Goal: Task Accomplishment & Management: Use online tool/utility

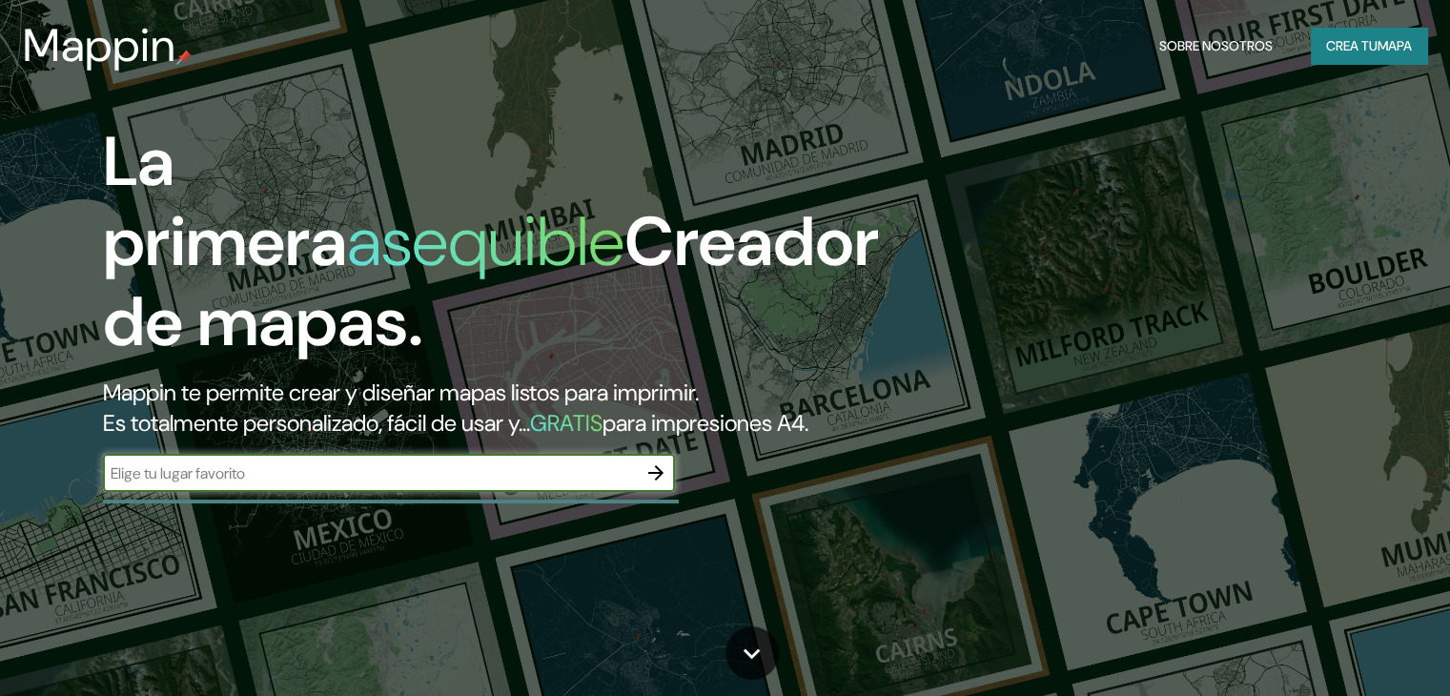
click at [583, 484] on input "text" at bounding box center [370, 473] width 534 height 22
type input "s"
paste input "Theatro Municipal de [GEOGRAPHIC_DATA] / [GEOGRAPHIC_DATA] (Av. [GEOGRAPHIC_DAT…"
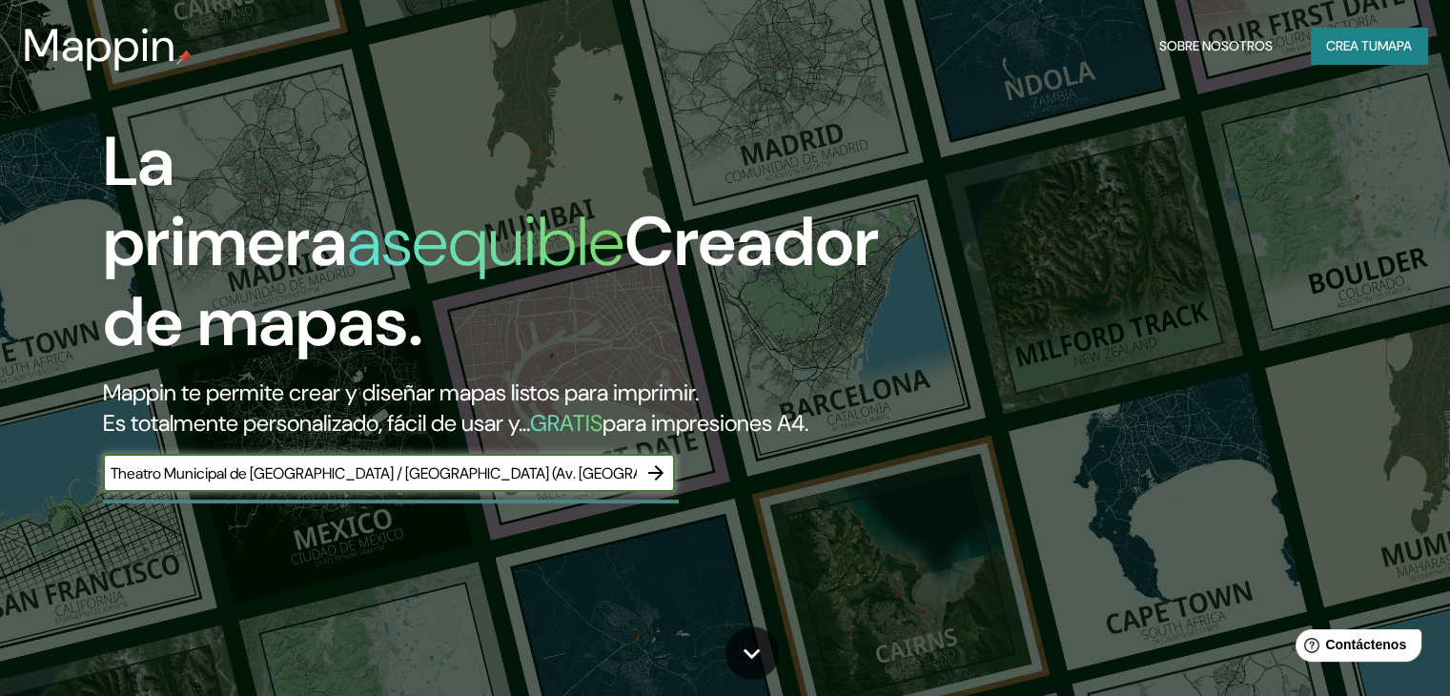
scroll to position [0, 190]
type input "Theatro Municipal de [GEOGRAPHIC_DATA] / [GEOGRAPHIC_DATA] (Av. [GEOGRAPHIC_DAT…"
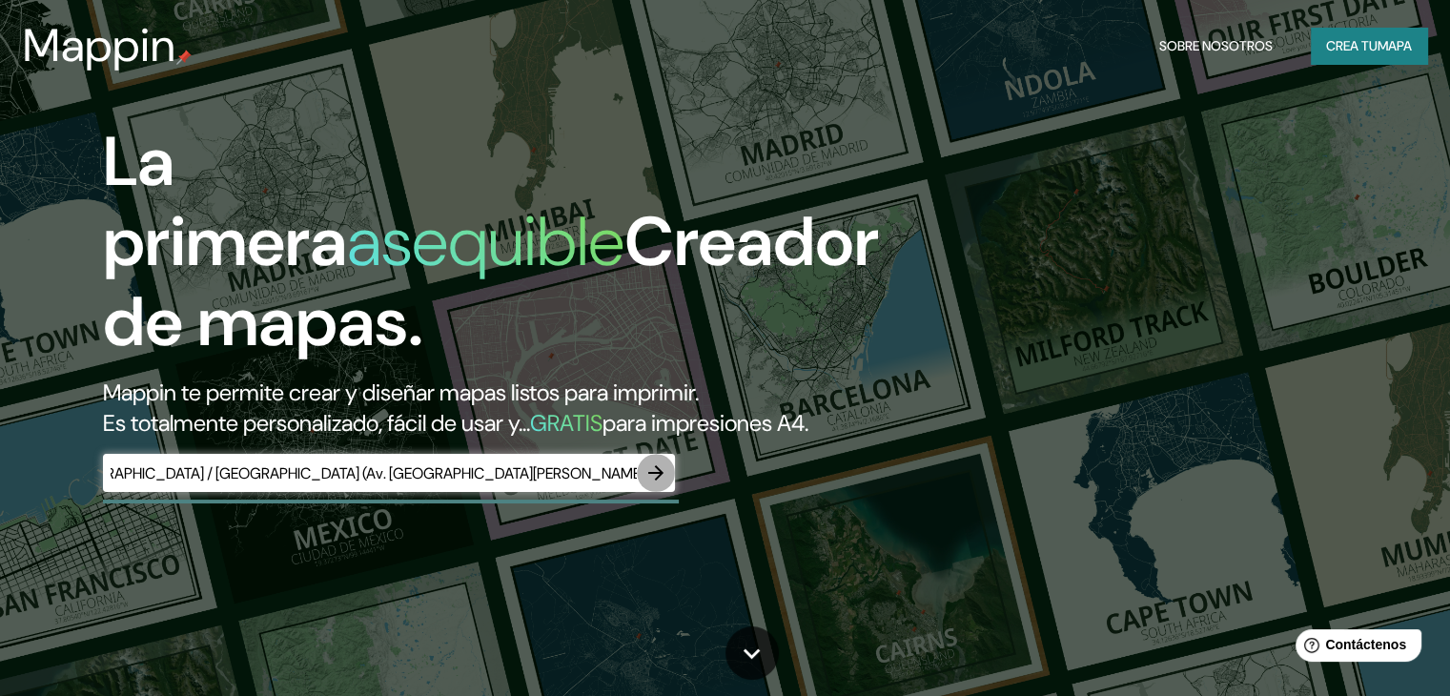
scroll to position [0, 0]
click at [652, 490] on button "button" at bounding box center [656, 473] width 38 height 38
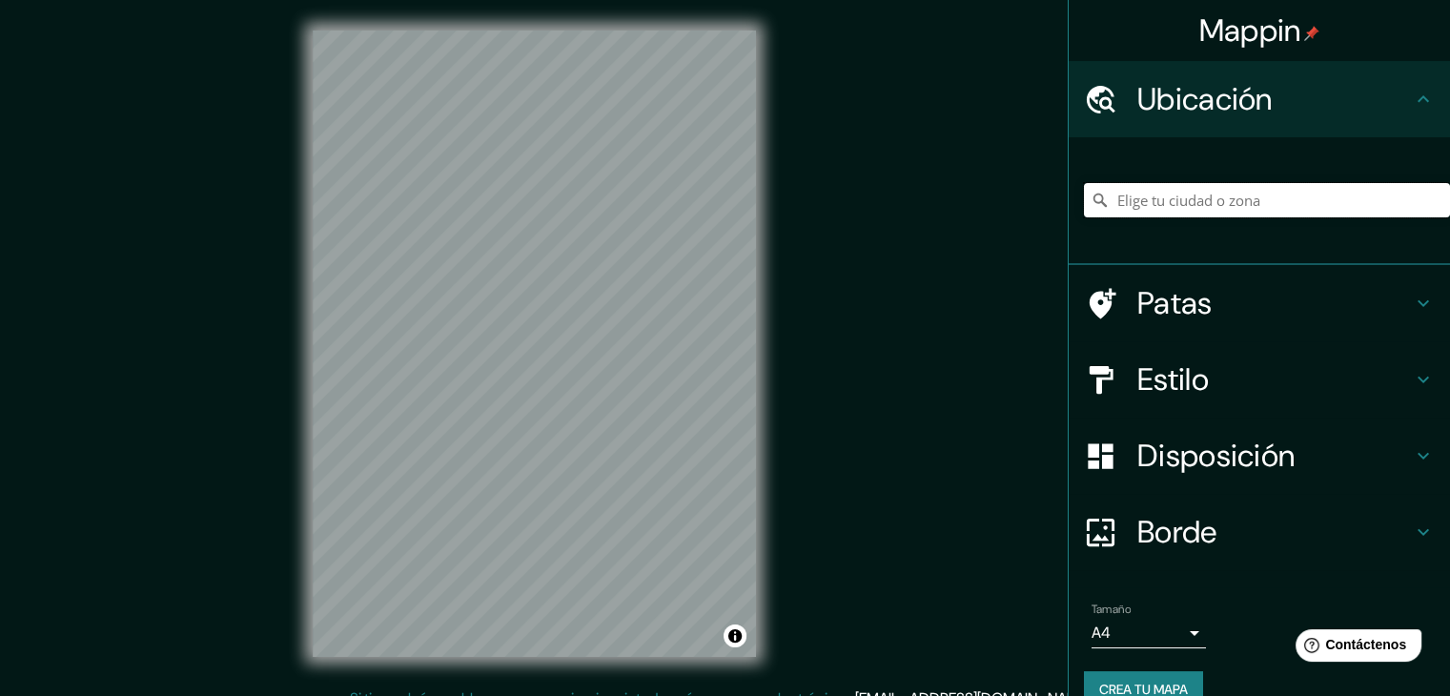
click at [1122, 195] on input "Elige tu ciudad o zona" at bounding box center [1267, 200] width 366 height 34
paste input "Theatro Municipal de [GEOGRAPHIC_DATA] / [GEOGRAPHIC_DATA] (Av. [GEOGRAPHIC_DAT…"
type input "[GEOGRAPHIC_DATA], [GEOGRAPHIC_DATA]"
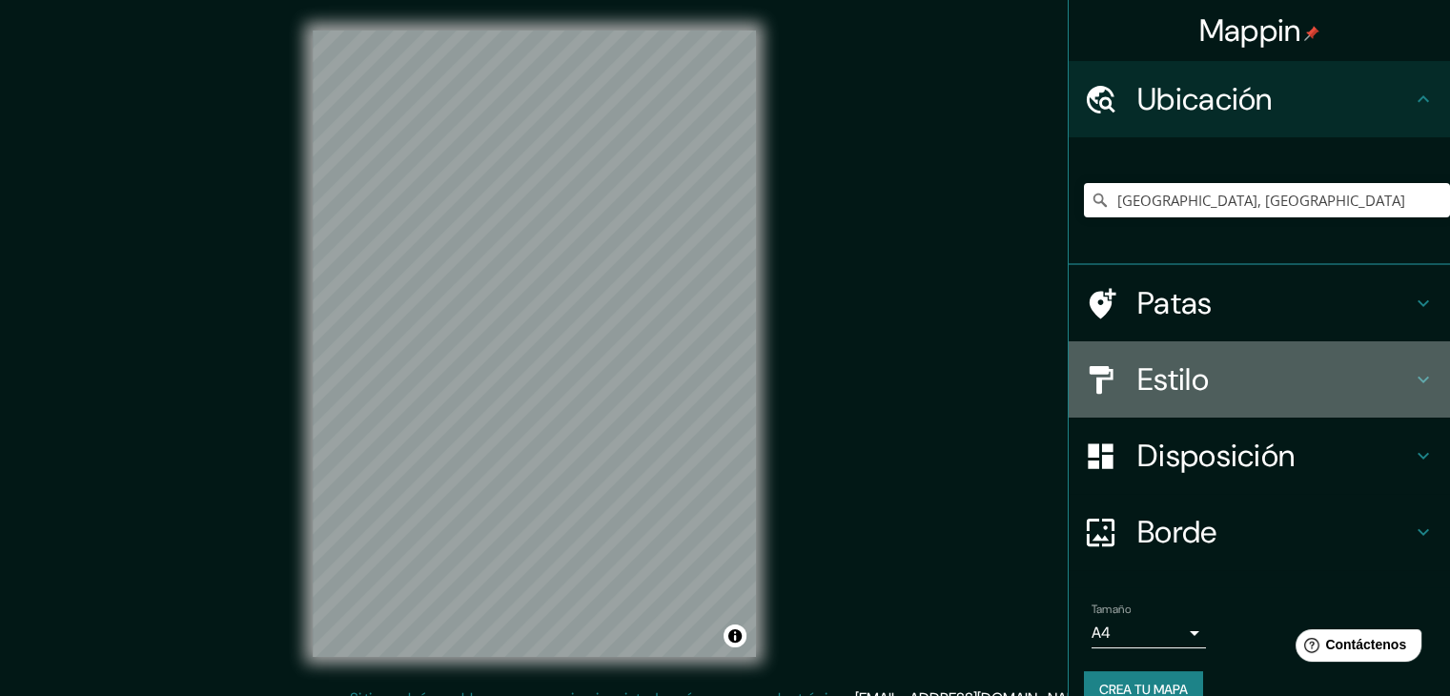
click at [1388, 380] on h4 "Estilo" at bounding box center [1274, 379] width 274 height 38
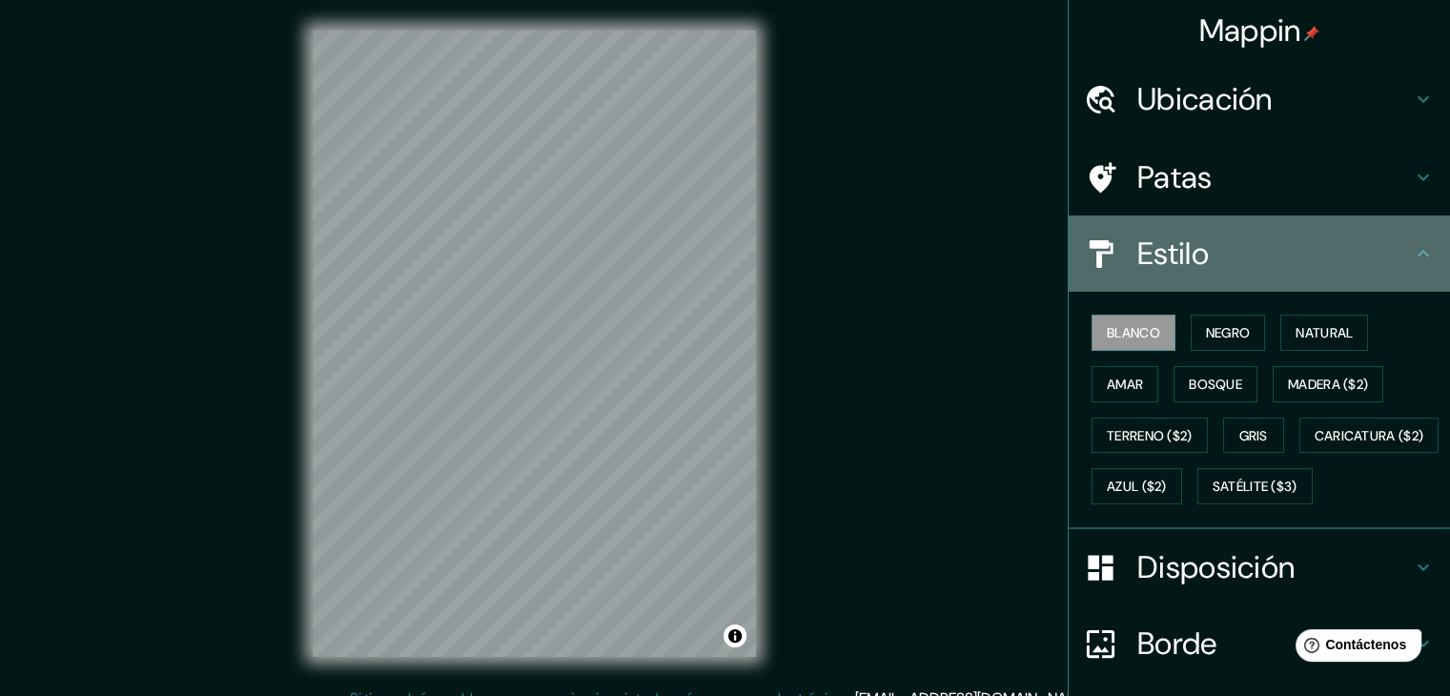
click at [1411, 254] on icon at bounding box center [1422, 253] width 23 height 23
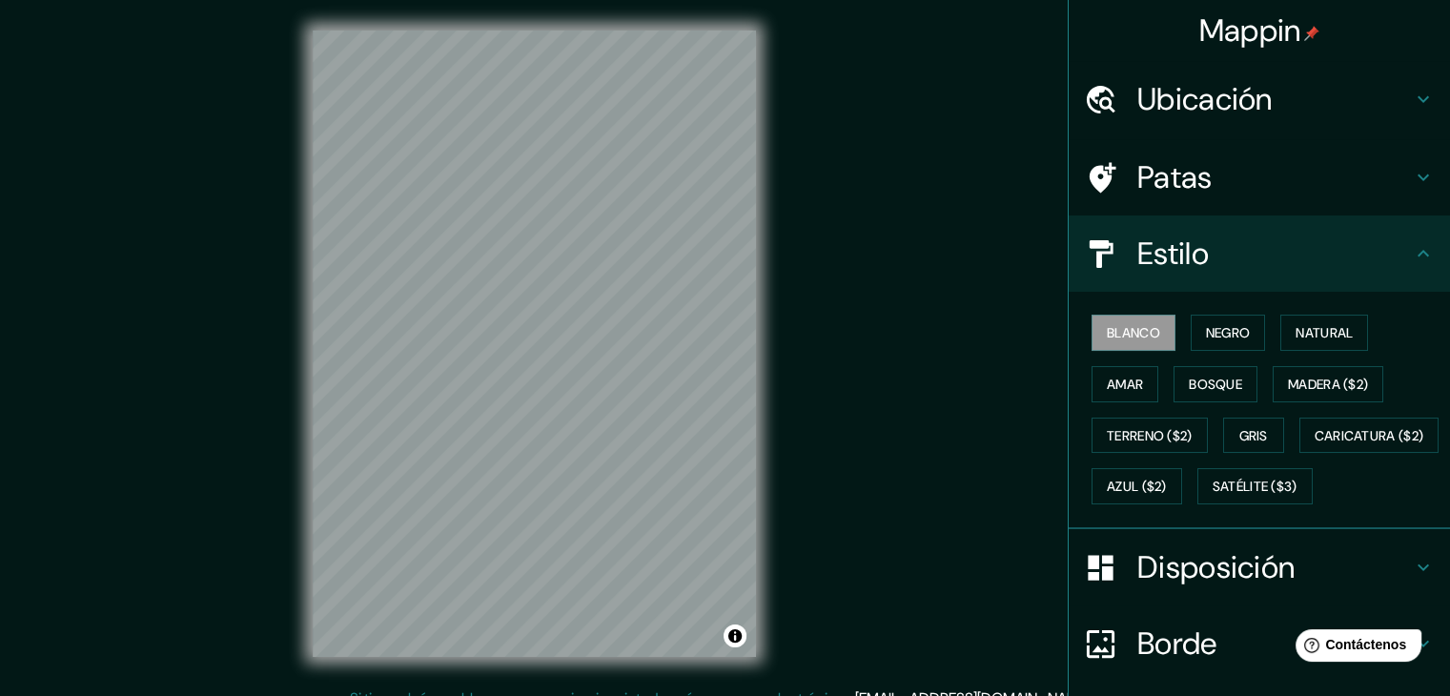
scroll to position [193, 0]
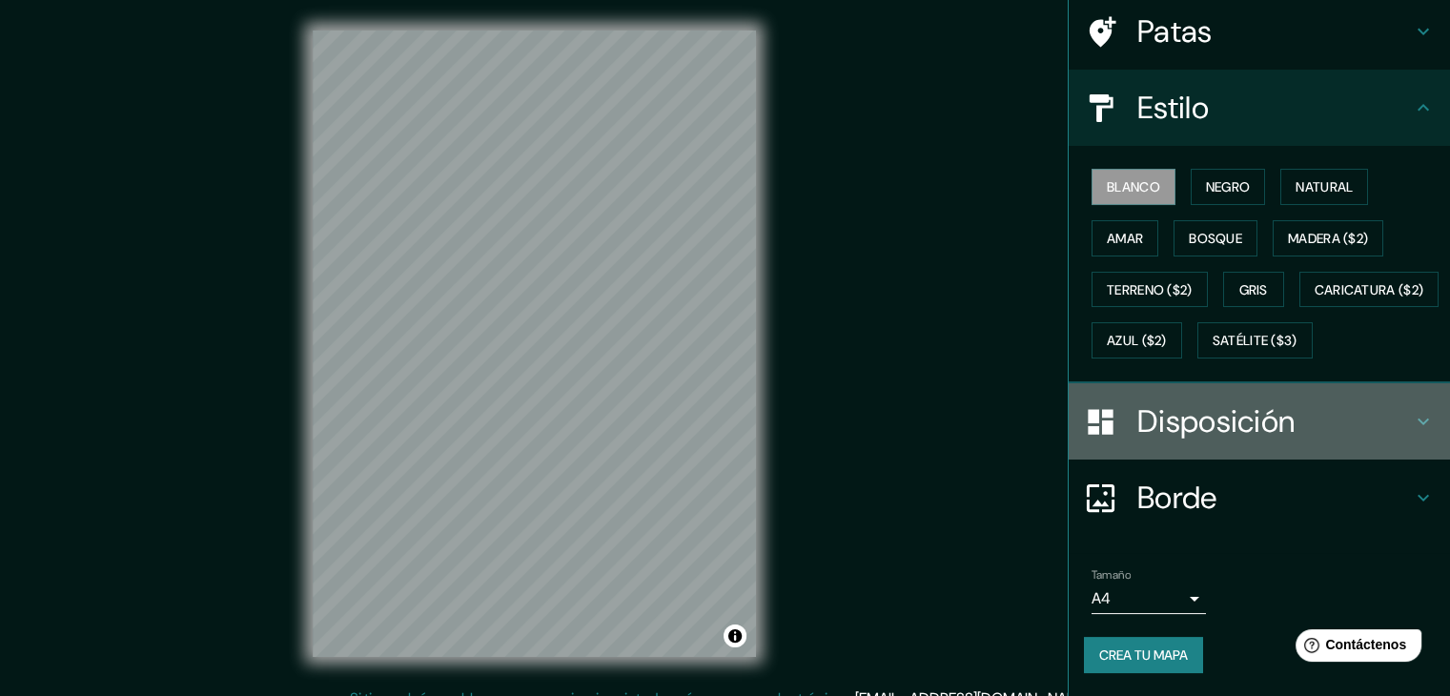
click at [1352, 420] on h4 "Disposición" at bounding box center [1274, 421] width 274 height 38
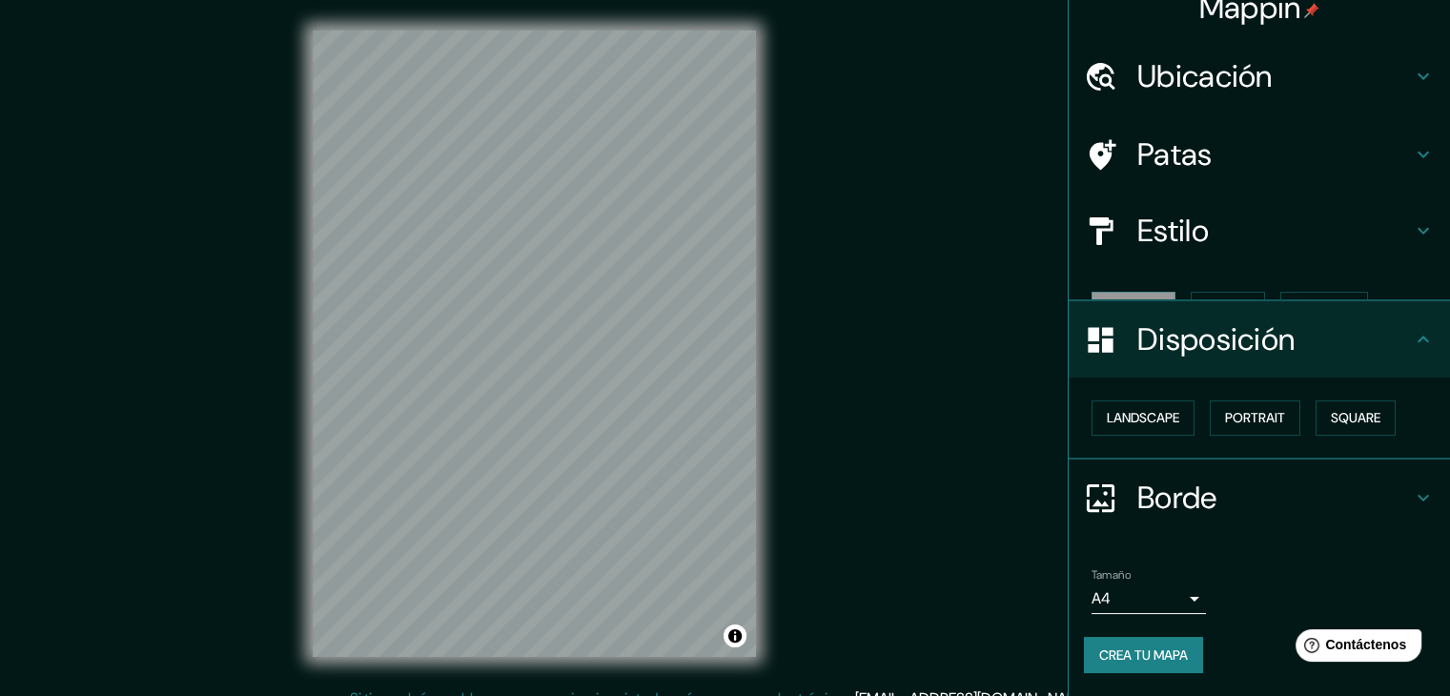
scroll to position [0, 0]
